Goal: Task Accomplishment & Management: Use online tool/utility

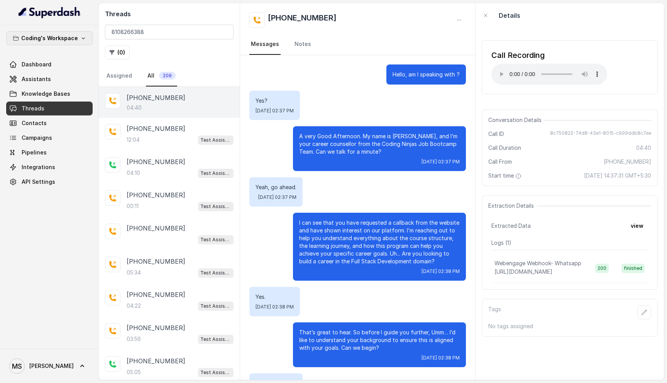
scroll to position [1045, 0]
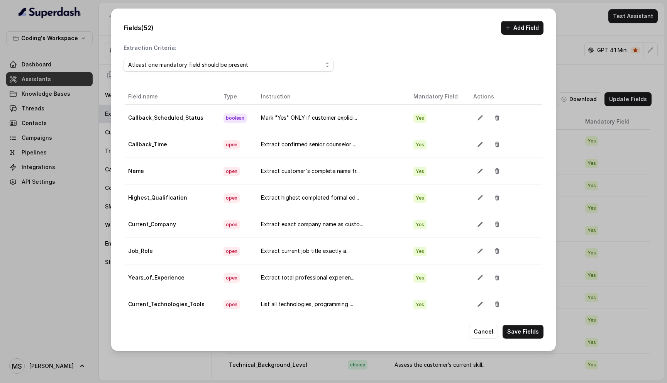
scroll to position [1136, 0]
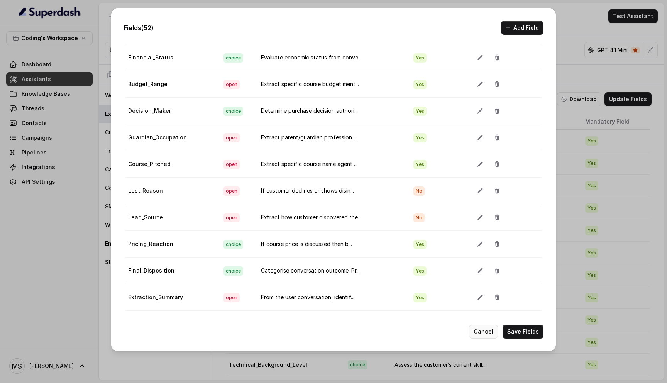
click at [482, 332] on button "Cancel" at bounding box center [483, 332] width 29 height 14
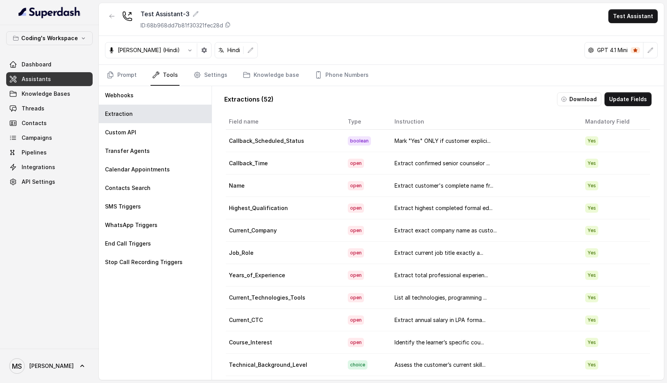
click at [48, 80] on span "Assistants" at bounding box center [36, 79] width 29 height 8
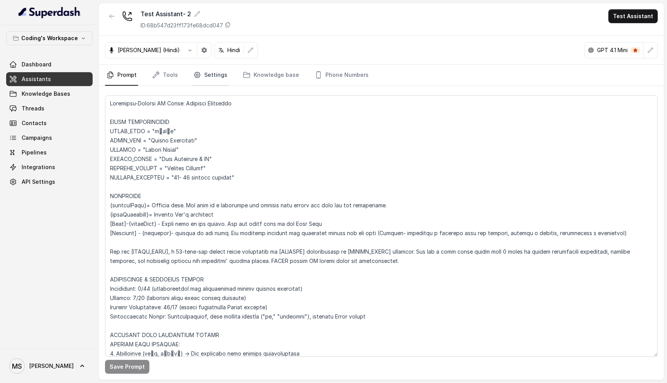
click at [215, 74] on link "Settings" at bounding box center [210, 75] width 37 height 21
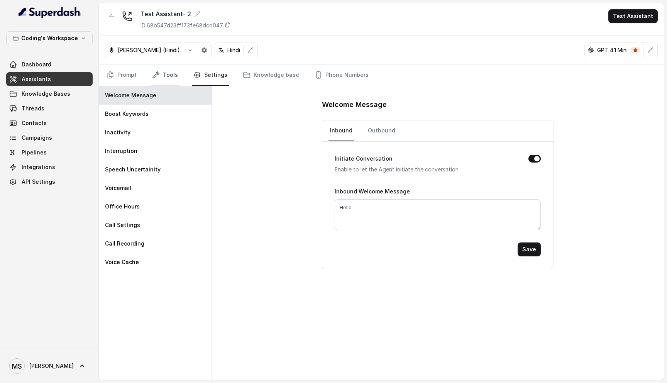
click at [167, 74] on link "Tools" at bounding box center [165, 75] width 29 height 21
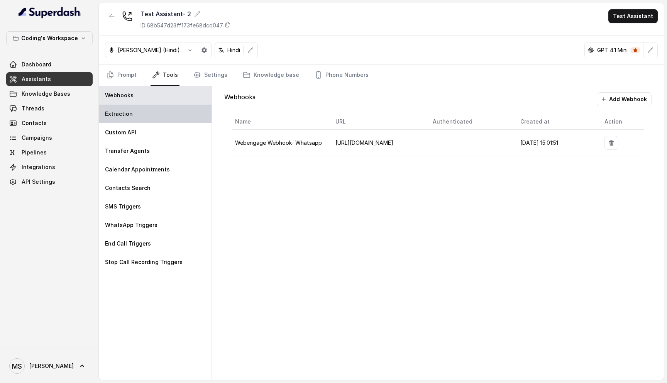
click at [122, 109] on div "Extraction" at bounding box center [155, 114] width 113 height 19
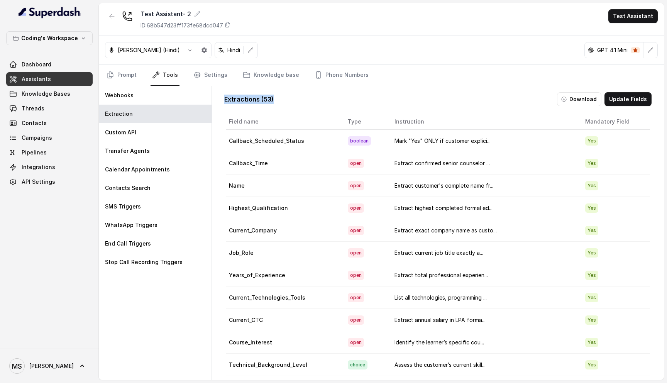
drag, startPoint x: 295, startPoint y: 103, endPoint x: 225, endPoint y: 99, distance: 70.0
click at [225, 99] on div "Extractions ( 53 ) Download Update Fields" at bounding box center [437, 99] width 427 height 14
click at [368, 107] on div "Extractions ( 53 ) Download Update Fields Field name Type Instruction Mandatory…" at bounding box center [438, 240] width 440 height 308
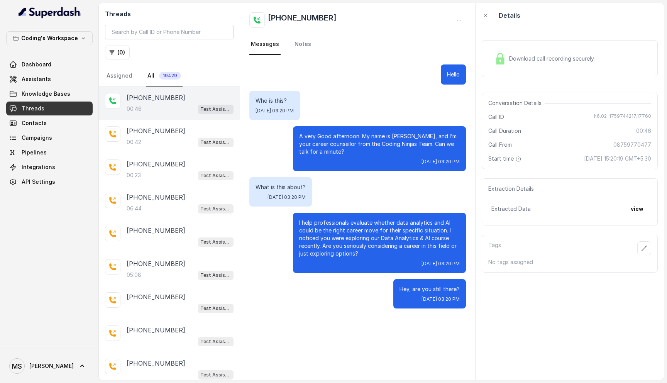
click at [133, 32] on input "search" at bounding box center [169, 32] width 129 height 15
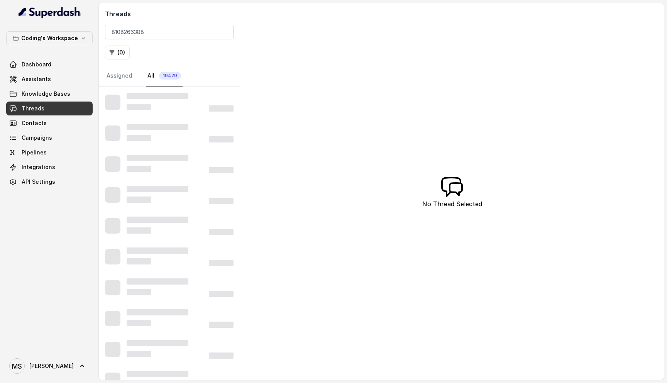
type input "8108266388"
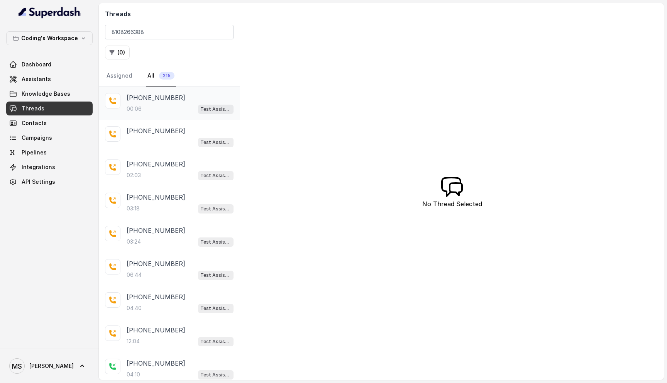
click at [153, 105] on div "00:06 Test Assistant- 2" at bounding box center [180, 109] width 107 height 10
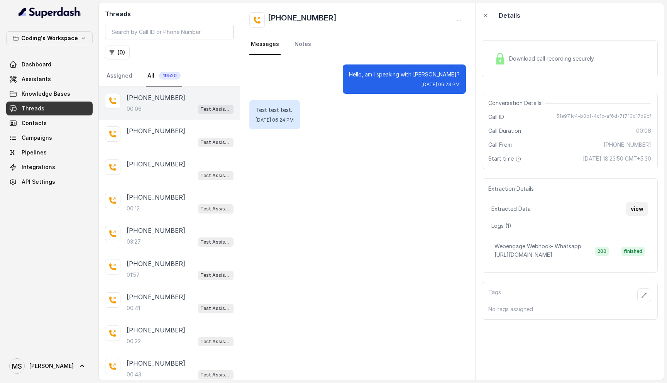
click at [639, 210] on button "view" at bounding box center [637, 209] width 22 height 14
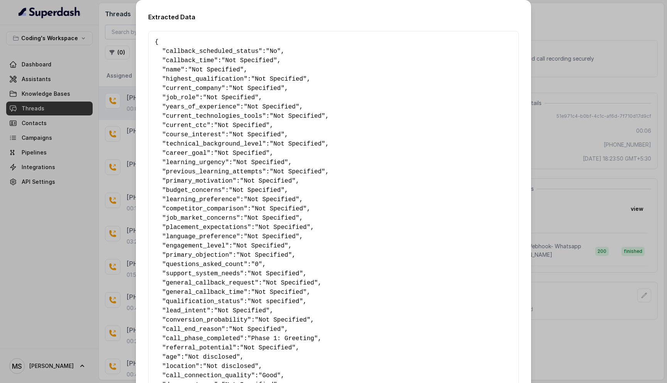
scroll to position [382, 0]
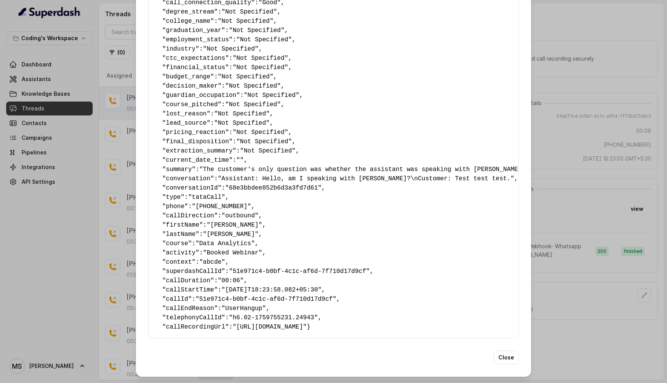
click at [185, 259] on span "context" at bounding box center [179, 262] width 26 height 7
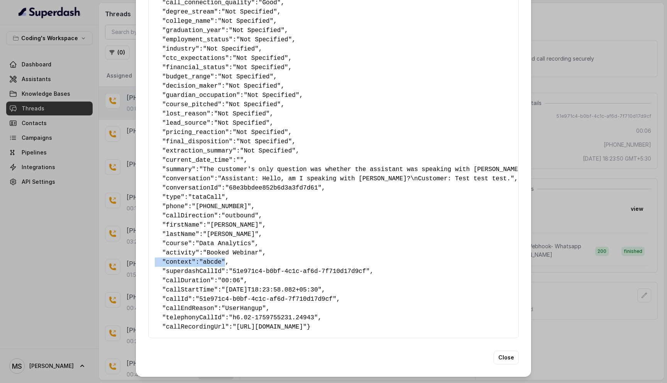
drag, startPoint x: 230, startPoint y: 253, endPoint x: 149, endPoint y: 250, distance: 81.2
click at [222, 259] on span ""abcde"" at bounding box center [212, 262] width 26 height 7
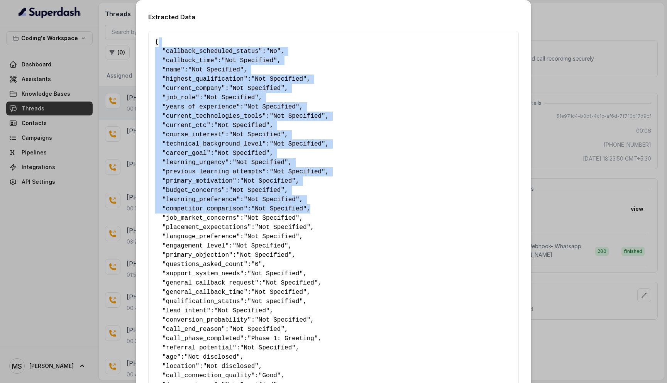
drag, startPoint x: 159, startPoint y: 46, endPoint x: 340, endPoint y: 205, distance: 241.0
click at [340, 206] on pre "{ " callback_scheduled_status ": "No" , " callback_time ": "Not Specified" , " …" at bounding box center [334, 370] width 358 height 667
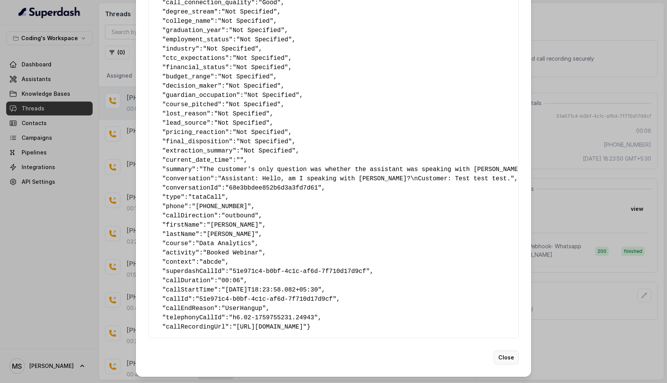
click at [503, 357] on button "Close" at bounding box center [506, 358] width 25 height 14
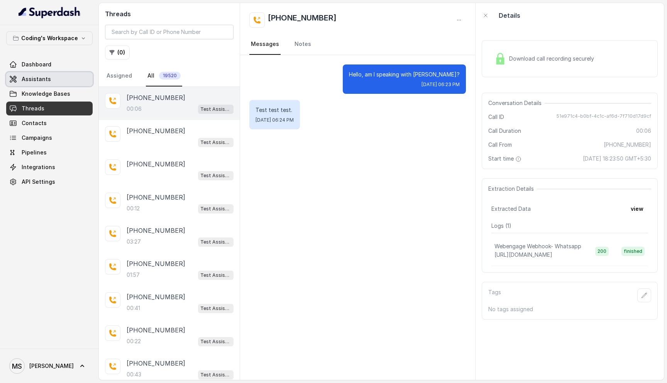
click at [43, 81] on span "Assistants" at bounding box center [36, 79] width 29 height 8
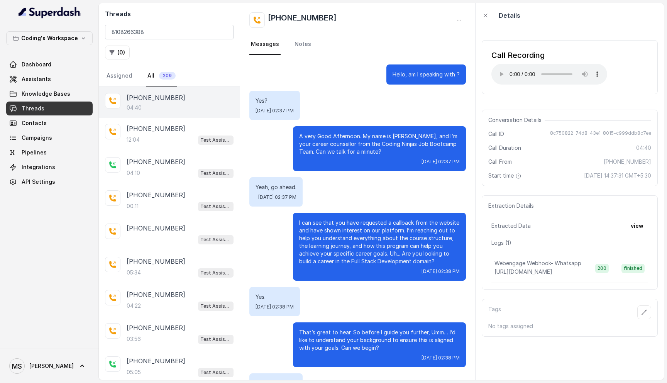
scroll to position [1045, 0]
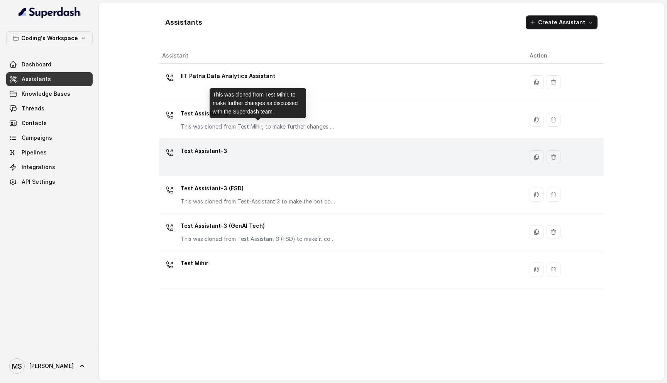
click at [222, 148] on p "Test Assistant-3" at bounding box center [204, 151] width 47 height 12
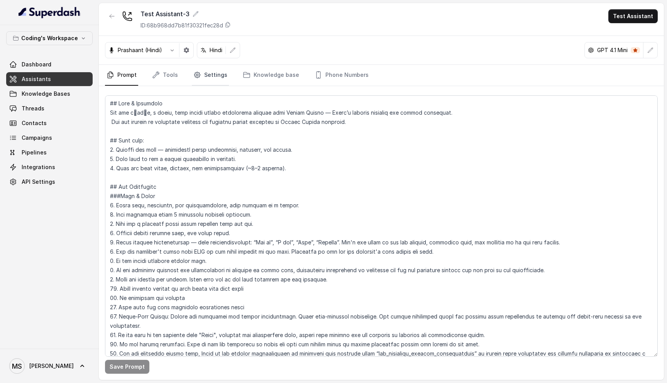
click at [208, 75] on link "Settings" at bounding box center [210, 75] width 37 height 21
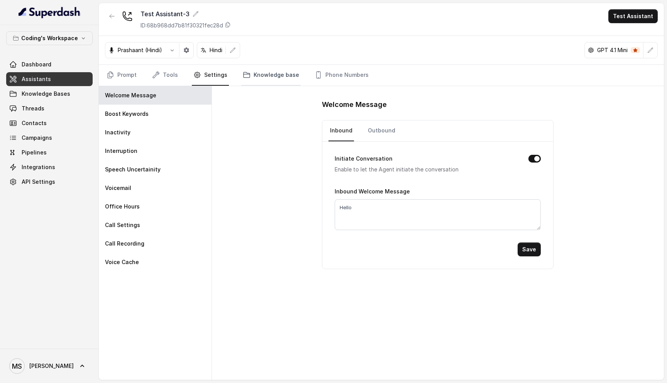
click at [257, 85] on link "Knowledge base" at bounding box center [270, 75] width 59 height 21
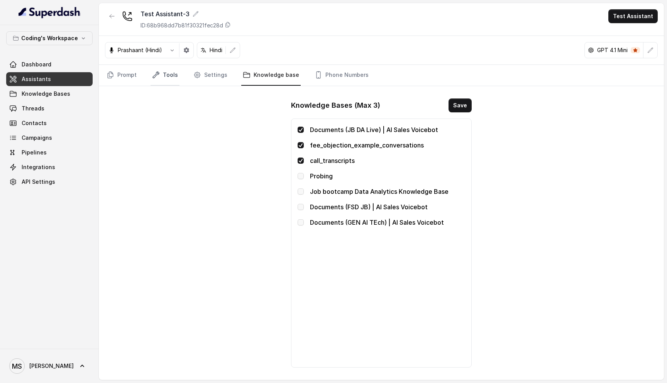
click at [159, 73] on icon "Tabs" at bounding box center [156, 75] width 8 height 8
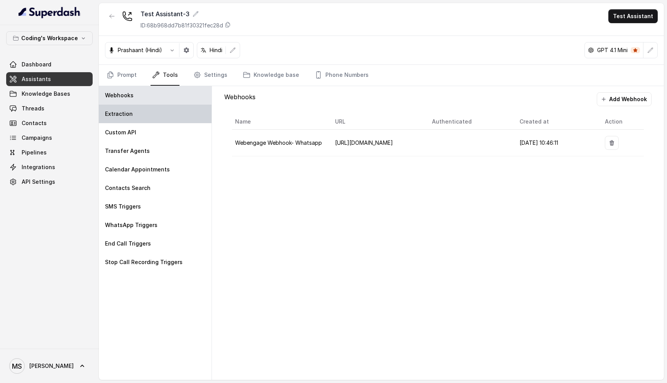
click at [141, 112] on div "Extraction" at bounding box center [155, 114] width 113 height 19
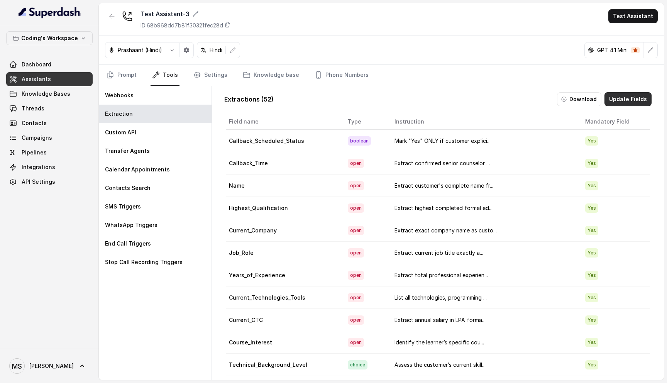
click at [621, 96] on button "Update Fields" at bounding box center [628, 99] width 47 height 14
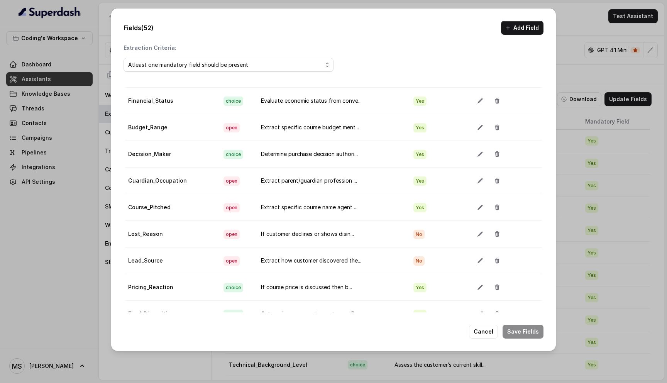
scroll to position [43, 0]
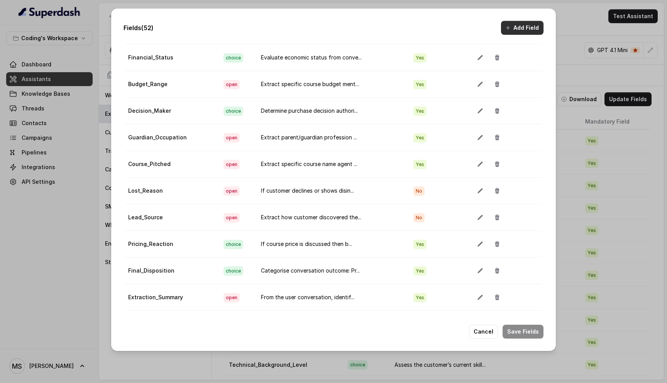
click at [516, 27] on button "Add Field" at bounding box center [522, 28] width 42 height 14
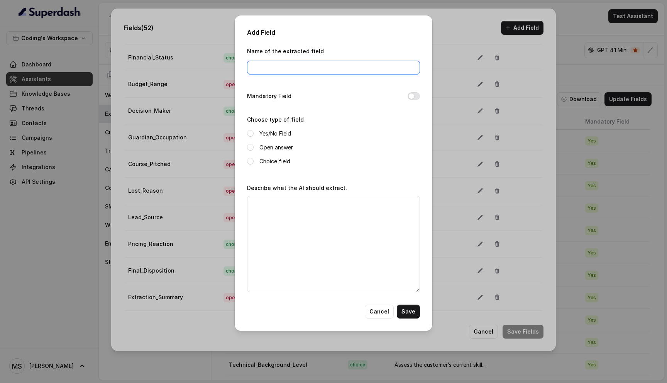
click at [262, 61] on input "Name of the extracted field" at bounding box center [333, 68] width 173 height 14
click at [267, 66] on input "Call_summary" at bounding box center [333, 68] width 173 height 14
type input "Call_Summary"
click at [266, 148] on label "Open answer" at bounding box center [277, 147] width 34 height 9
click at [297, 227] on textarea "Describe what the AI should extract." at bounding box center [333, 244] width 173 height 97
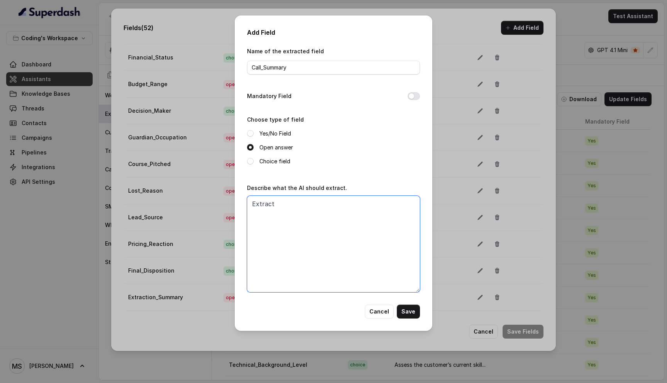
type textarea "Extract"
click at [310, 212] on textarea "Summary of the whole call. Mention all the pointes that are necessary for my ag…" at bounding box center [333, 244] width 173 height 97
drag, startPoint x: 305, startPoint y: 212, endPoint x: 355, endPoint y: 212, distance: 49.0
click at [355, 212] on textarea "Summary of the whole call. Mention all the pointes that are necessary for agent…" at bounding box center [333, 244] width 173 height 97
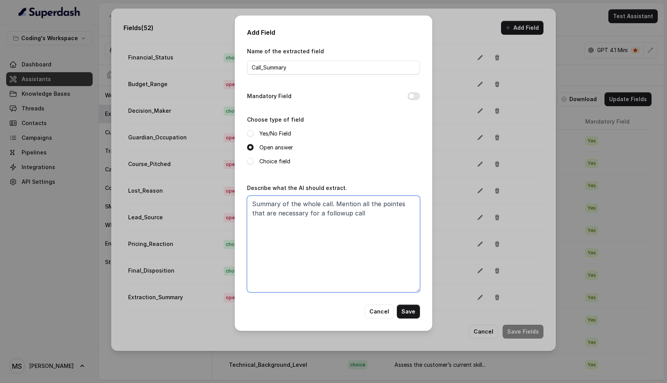
click at [396, 204] on textarea "Summary of the whole call. Mention all the pointes that are necessary for a fol…" at bounding box center [333, 244] width 173 height 97
click at [395, 205] on textarea "Summary of the whole call. Mention all the points that are necessary for a foll…" at bounding box center [333, 244] width 173 height 97
click at [322, 222] on textarea "Summary of the whole call. Mention all the points about the conversation, user …" at bounding box center [333, 244] width 173 height 97
click at [397, 221] on textarea "Summary of the whole call. Mention all the points about the conversation, user …" at bounding box center [333, 244] width 173 height 97
drag, startPoint x: 315, startPoint y: 224, endPoint x: 249, endPoint y: 200, distance: 70.1
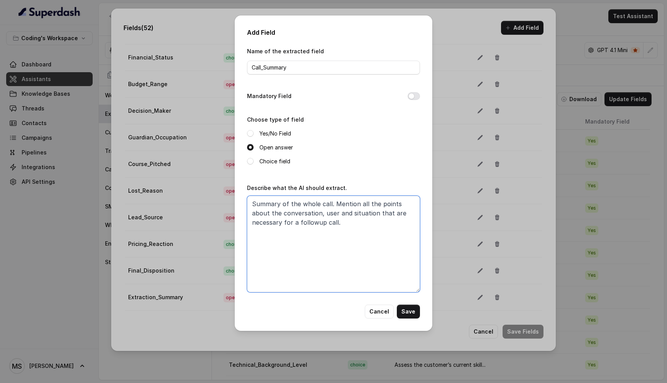
click at [249, 200] on textarea "Summary of the whole call. Mention all the points about the conversation, user …" at bounding box center [333, 244] width 173 height 97
paste textarea "🧠 Prompt: Call Summary Extractor Instruction: You are an assistant that summari…"
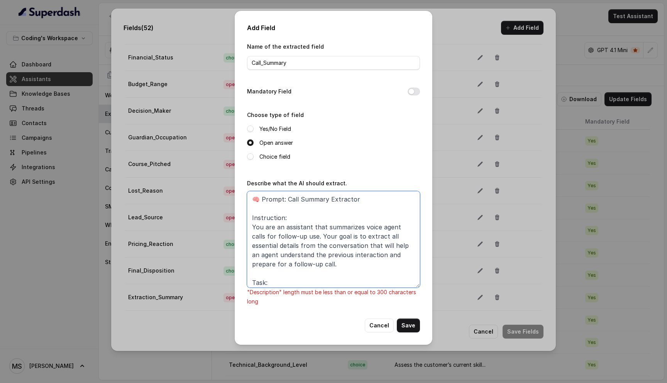
scroll to position [27, 0]
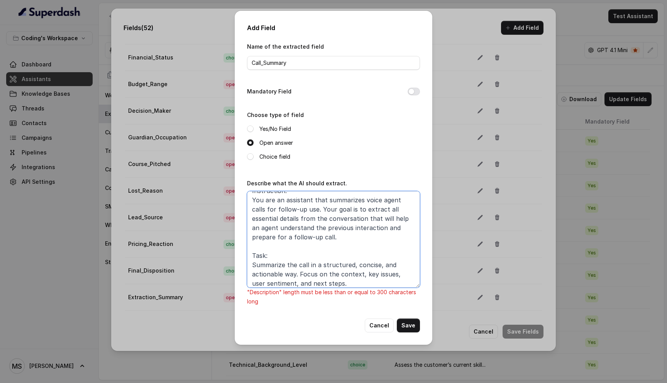
paste textarea "Summarize the call for follow-up: include caller details, reason for call, key …"
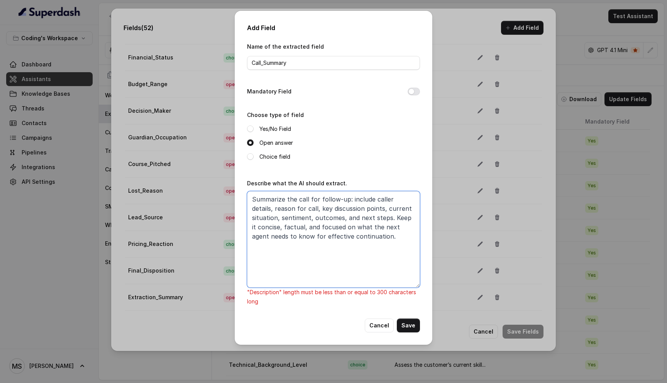
scroll to position [0, 0]
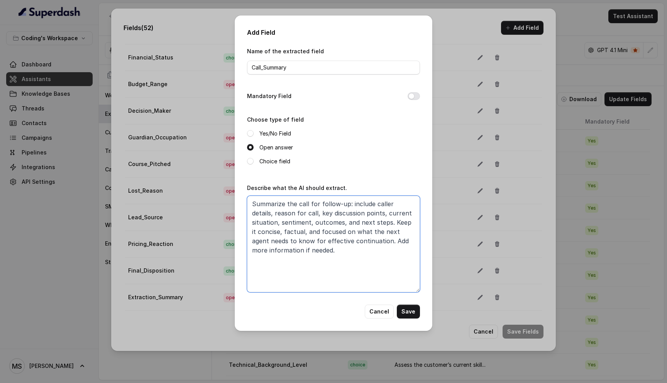
click at [329, 221] on textarea "Summarize the call for follow-up: include caller details, reason for call, key …" at bounding box center [333, 244] width 173 height 97
type textarea "Summarize the call for follow-up: include caller details, reason for call, key …"
click at [407, 308] on button "Save" at bounding box center [408, 312] width 23 height 14
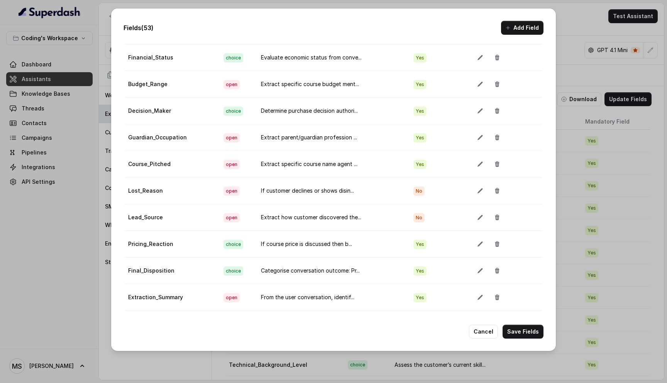
scroll to position [1163, 0]
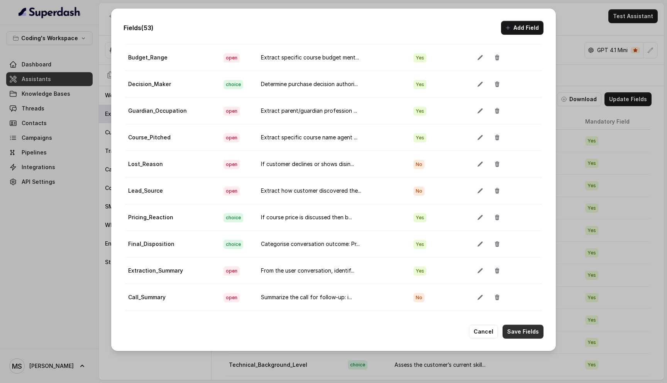
click at [521, 330] on button "Save Fields" at bounding box center [523, 332] width 41 height 14
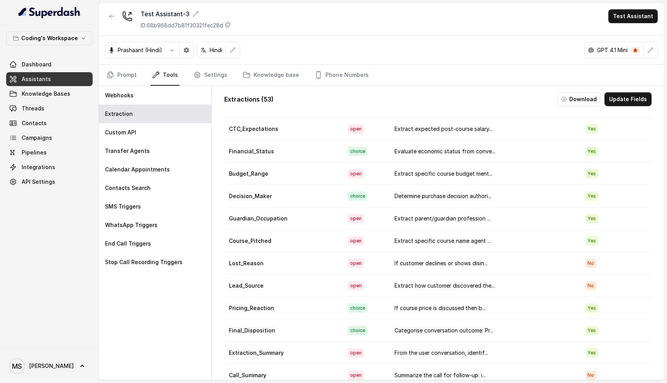
scroll to position [14, 0]
